Goal: Find specific page/section: Find specific page/section

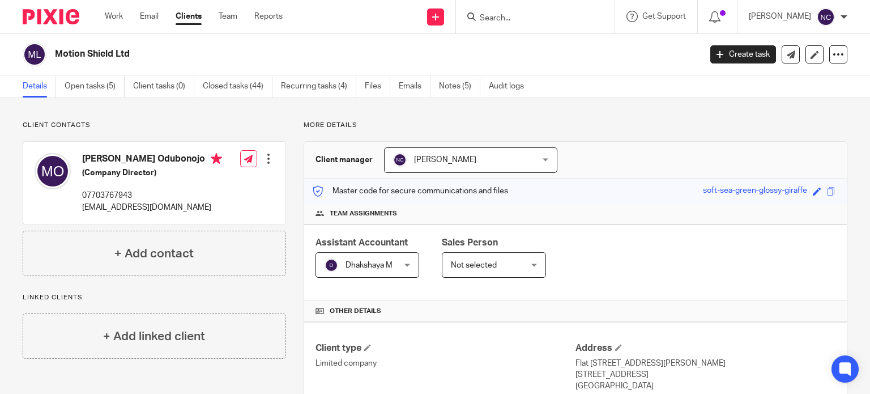
scroll to position [173, 0]
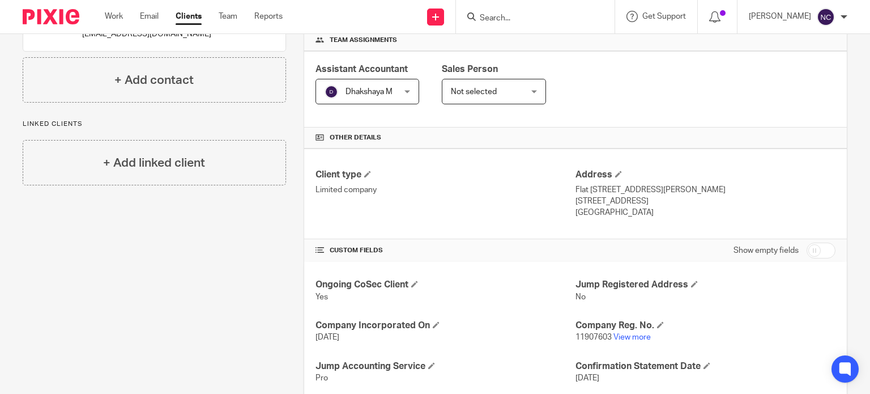
click at [515, 15] on input "Search" at bounding box center [530, 19] width 102 height 10
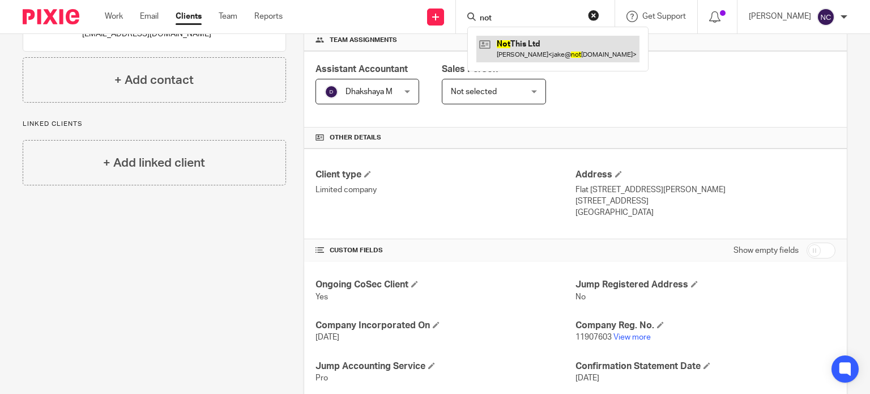
type input "not"
click at [521, 42] on link at bounding box center [557, 49] width 163 height 26
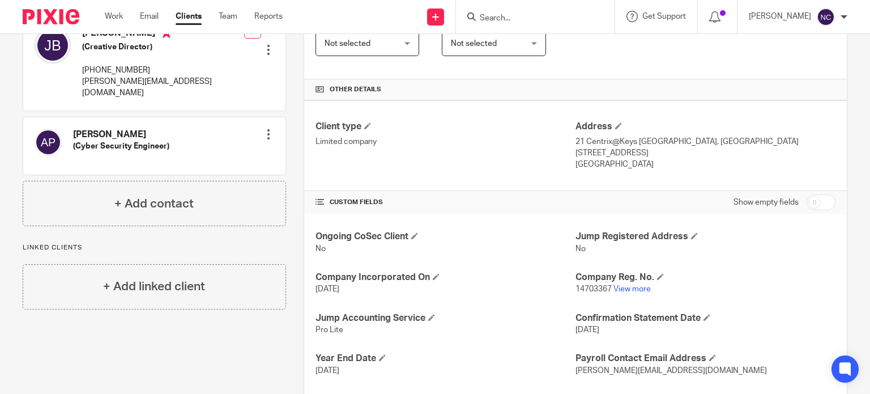
scroll to position [283, 0]
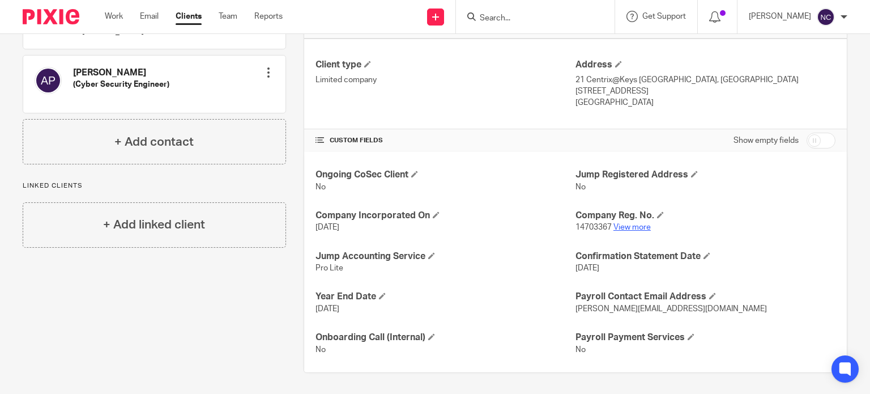
click at [618, 225] on link "View more" at bounding box center [631, 227] width 37 height 8
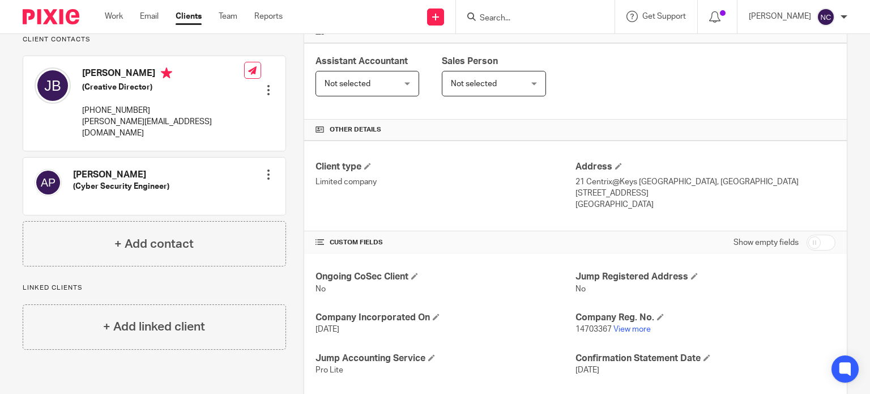
scroll to position [183, 0]
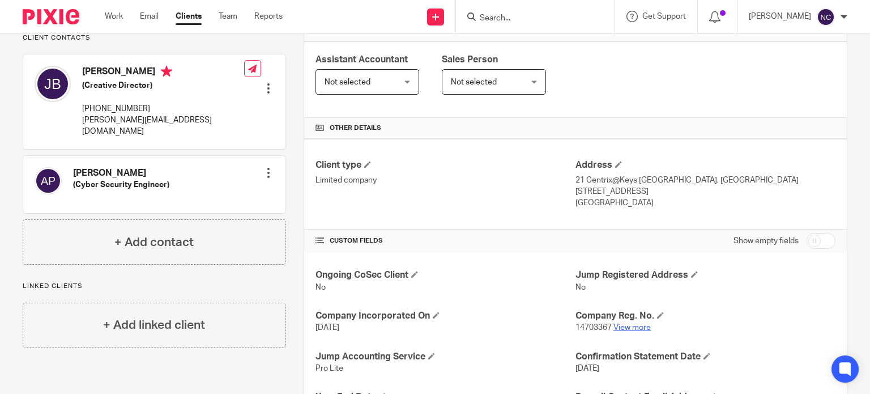
click at [613, 326] on link "View more" at bounding box center [631, 327] width 37 height 8
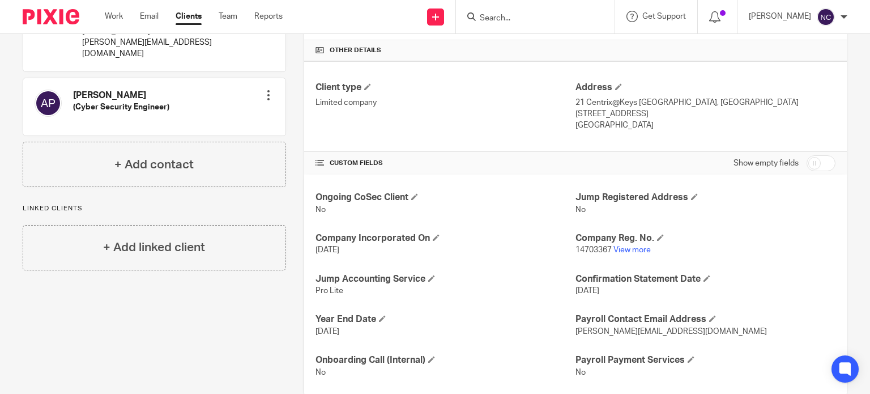
scroll to position [283, 0]
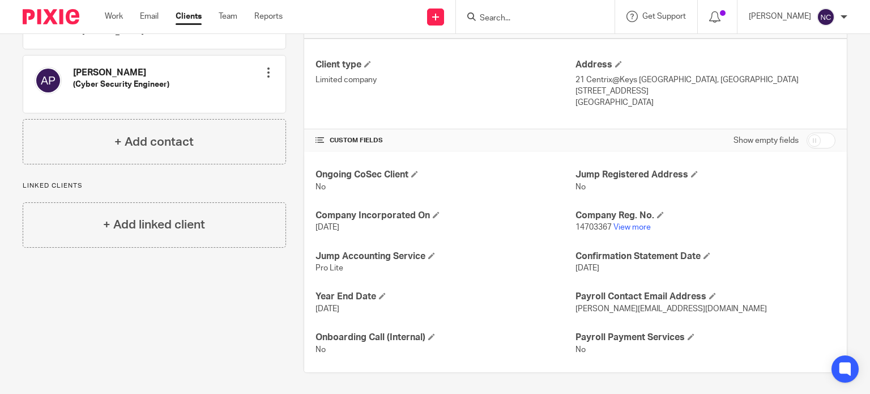
click at [537, 19] on input "Search" at bounding box center [530, 19] width 102 height 10
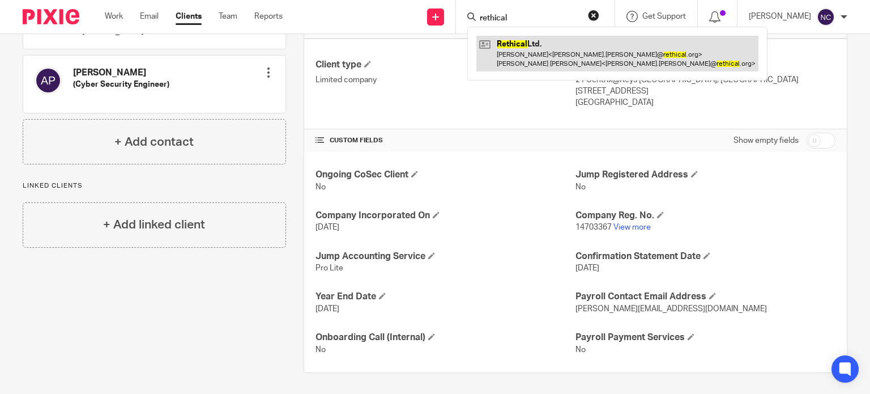
type input "rethical"
click at [530, 44] on link at bounding box center [617, 53] width 282 height 35
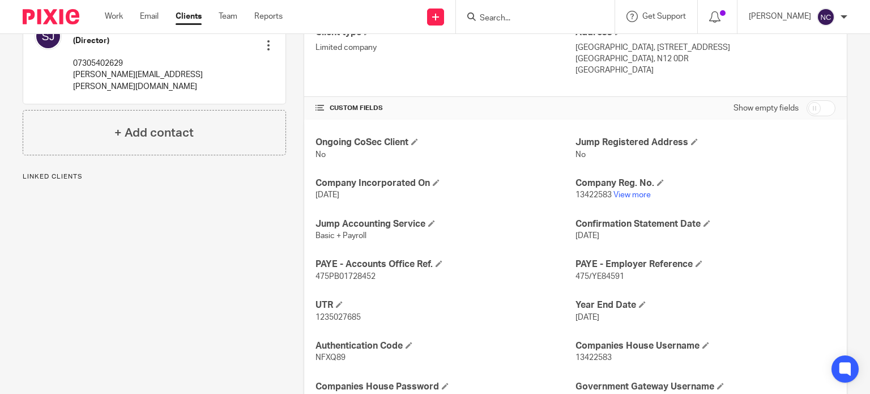
scroll to position [319, 0]
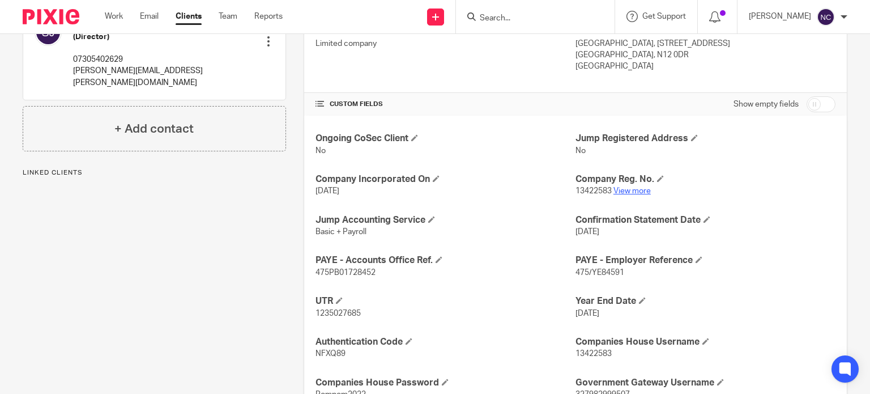
click at [619, 189] on link "View more" at bounding box center [631, 191] width 37 height 8
